Goal: Task Accomplishment & Management: Manage account settings

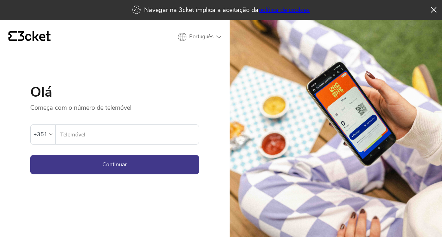
click at [157, 131] on input "Telemóvel" at bounding box center [129, 134] width 139 height 19
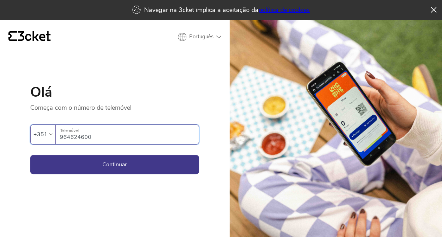
type input "964624600"
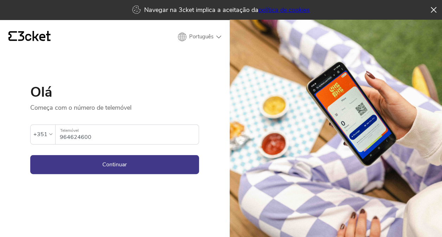
click at [133, 168] on button "Continuar" at bounding box center [114, 164] width 169 height 19
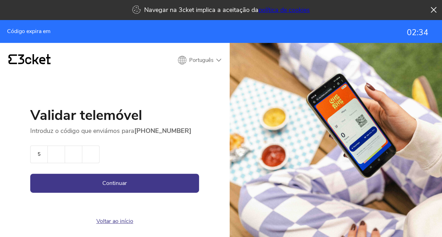
type input "5"
type input "4"
type input "5"
type input "7"
click at [30, 174] on button "Continuar" at bounding box center [114, 183] width 169 height 19
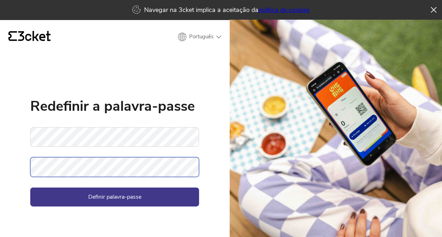
click at [30, 188] on button "Definir palavra-passe" at bounding box center [114, 197] width 169 height 19
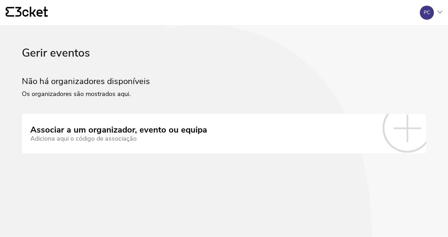
click at [87, 139] on div "Adiciona aqui o código de associação" at bounding box center [118, 138] width 177 height 7
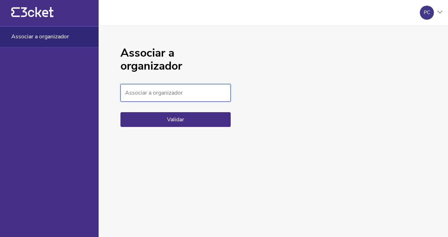
paste input "c29509633611433e910cece48f187237"
type input "c29509633611433e910cece48f187237"
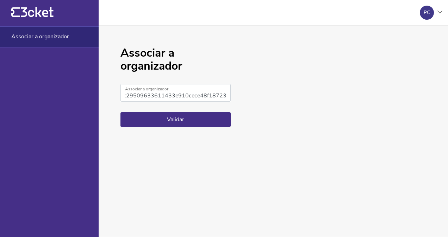
scroll to position [0, 0]
click at [170, 116] on button "Validar" at bounding box center [175, 119] width 110 height 15
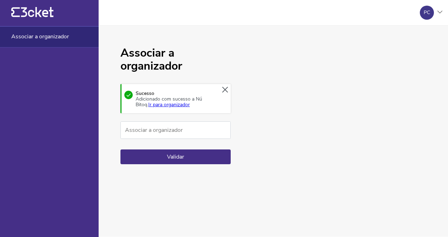
click at [179, 157] on button "Validar" at bounding box center [175, 157] width 110 height 15
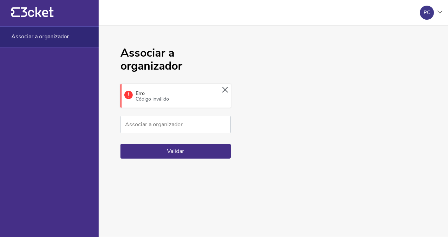
click at [225, 87] on icon at bounding box center [225, 90] width 6 height 6
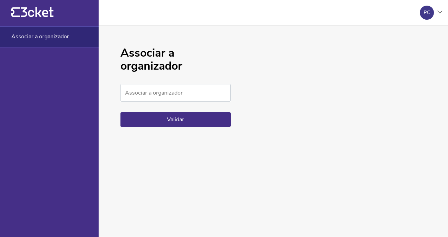
click at [61, 36] on span "Associar a organizador" at bounding box center [40, 36] width 58 height 6
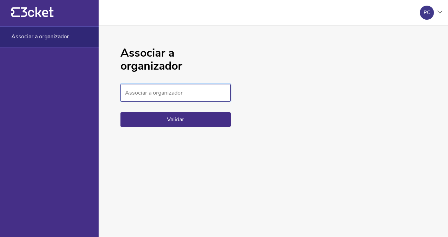
paste input "c29509633611433e910cece48f187237"
type input "c29509633611433e910cece48f187237"
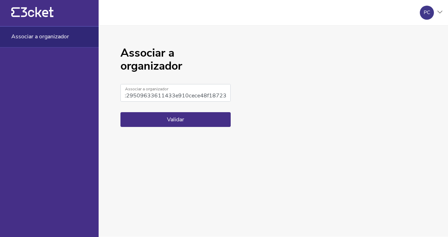
click at [170, 118] on button "Validar" at bounding box center [175, 119] width 110 height 15
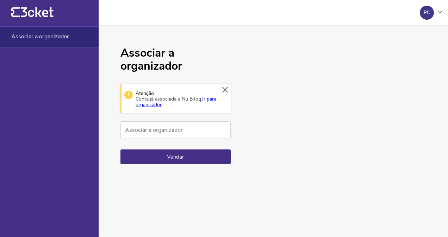
click at [203, 101] on link "Ir para organizador" at bounding box center [176, 102] width 81 height 12
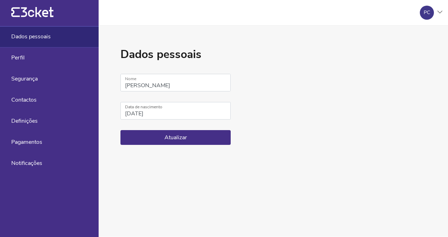
click at [34, 17] on icon "{' '}" at bounding box center [32, 12] width 42 height 11
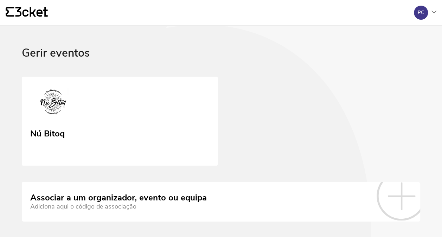
click at [51, 105] on img at bounding box center [53, 104] width 46 height 32
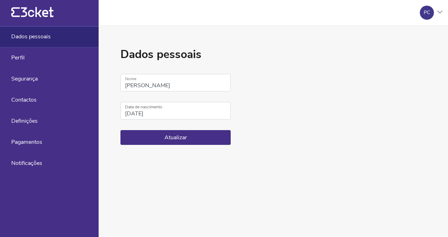
click at [24, 57] on span "Perfil" at bounding box center [17, 58] width 13 height 6
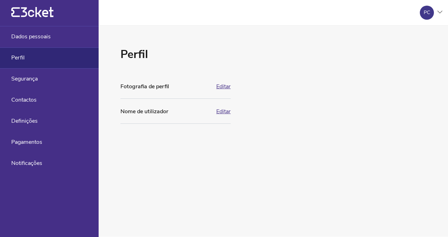
click at [24, 12] on icon at bounding box center [37, 12] width 32 height 10
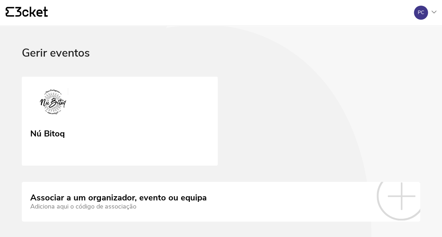
scroll to position [21, 0]
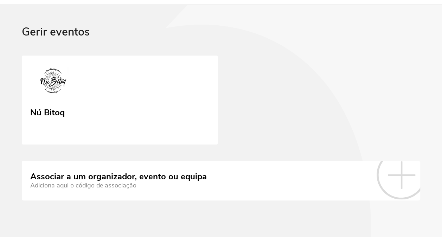
click at [74, 80] on img at bounding box center [53, 83] width 46 height 32
